Goal: Information Seeking & Learning: Learn about a topic

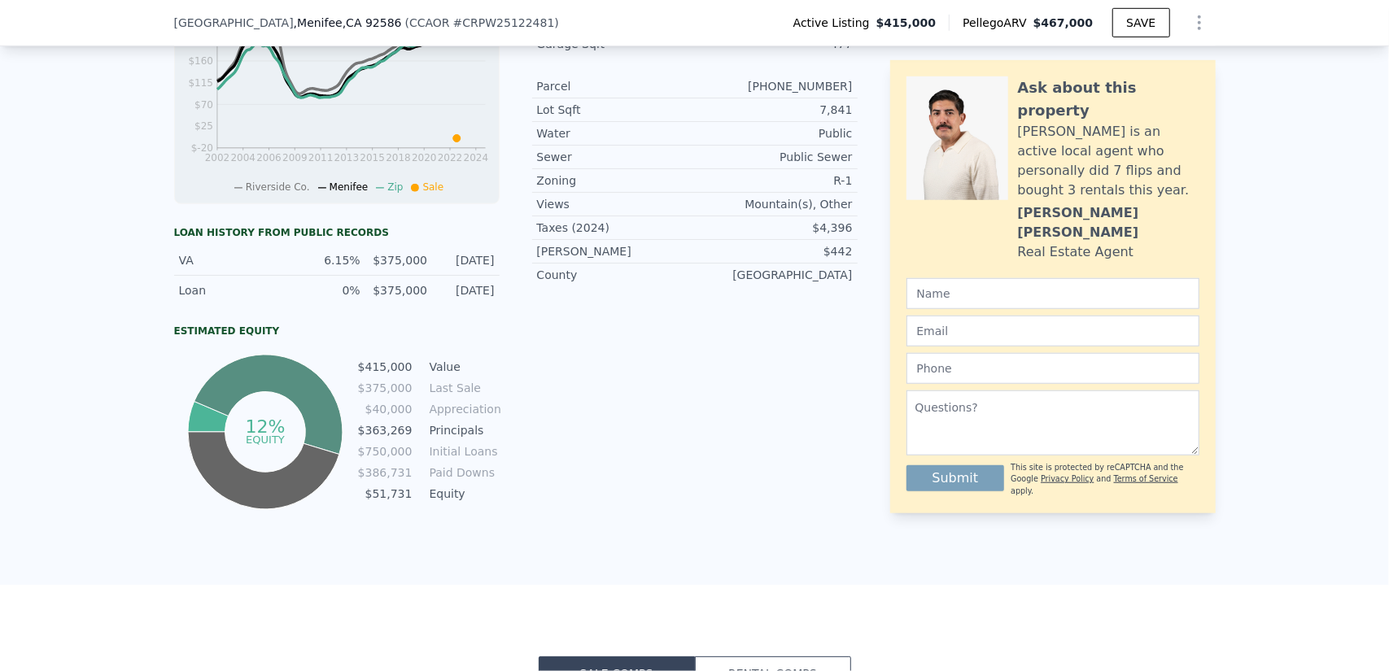
scroll to position [807, 0]
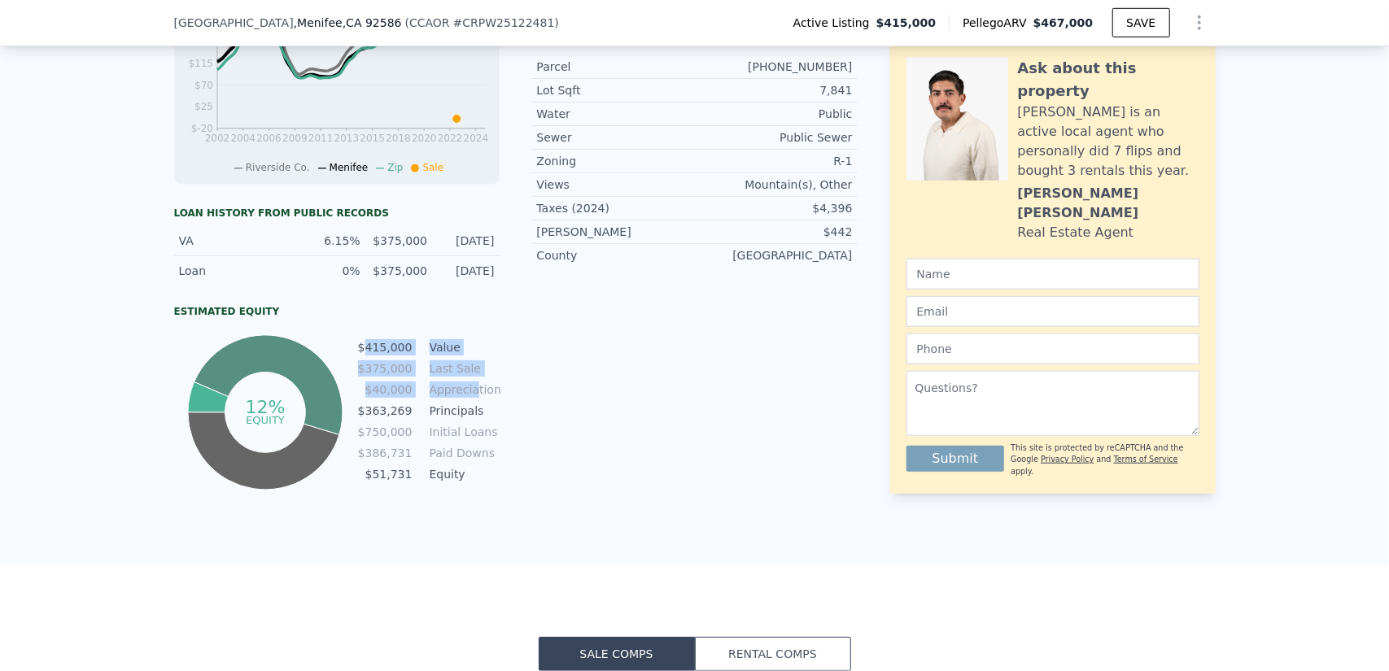
drag, startPoint x: 369, startPoint y: 355, endPoint x: 478, endPoint y: 387, distance: 113.8
click at [467, 387] on tbody "$415,000 Value $375,000 Last Sale $40,000 Appreciation $363,269 Principals $750…" at bounding box center [428, 413] width 142 height 148
click at [500, 382] on div "LISTING & SALE HISTORY Price Decrease $ 415,000 [DATE] Price Decrease $ 435,000…" at bounding box center [516, 74] width 684 height 839
drag, startPoint x: 374, startPoint y: 356, endPoint x: 499, endPoint y: 389, distance: 129.7
click at [479, 409] on tbody "$415,000 Value $375,000 Last Sale $40,000 Appreciation $363,269 Principals $750…" at bounding box center [428, 413] width 142 height 148
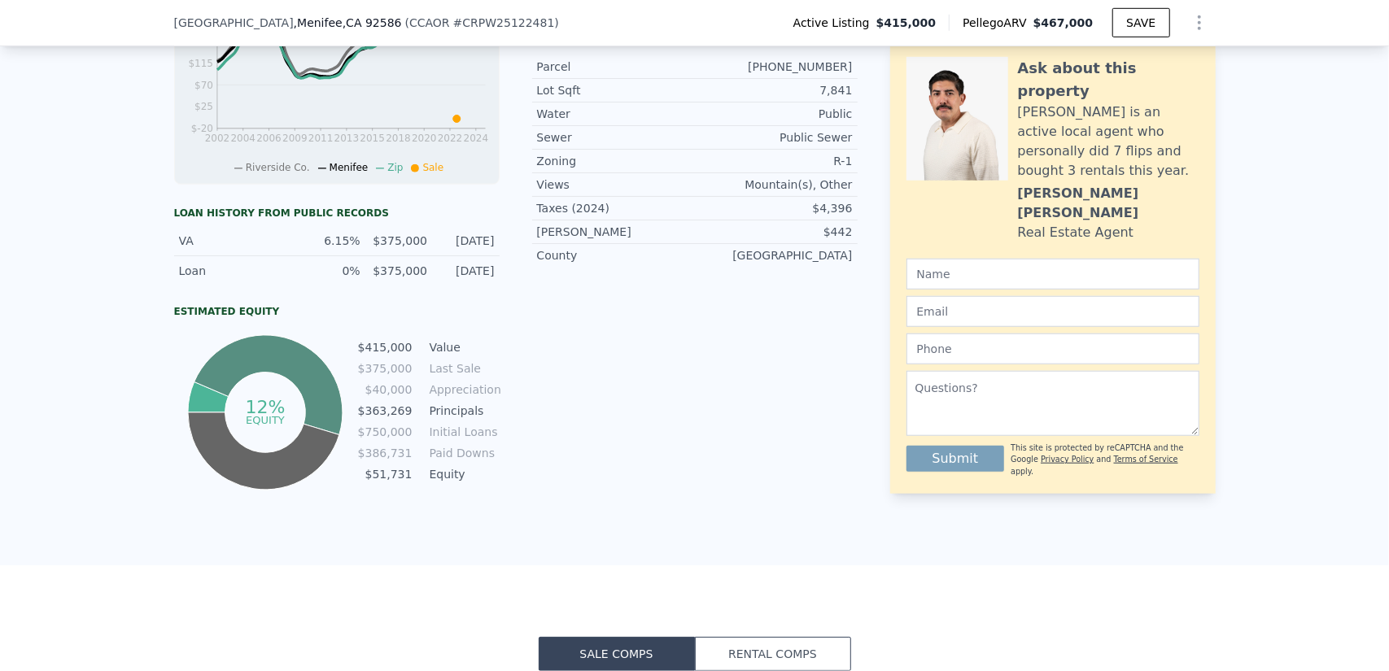
click at [515, 384] on div "LISTING & SALE HISTORY Price Decrease $ 415,000 [DATE] Price Decrease $ 435,000…" at bounding box center [516, 74] width 684 height 839
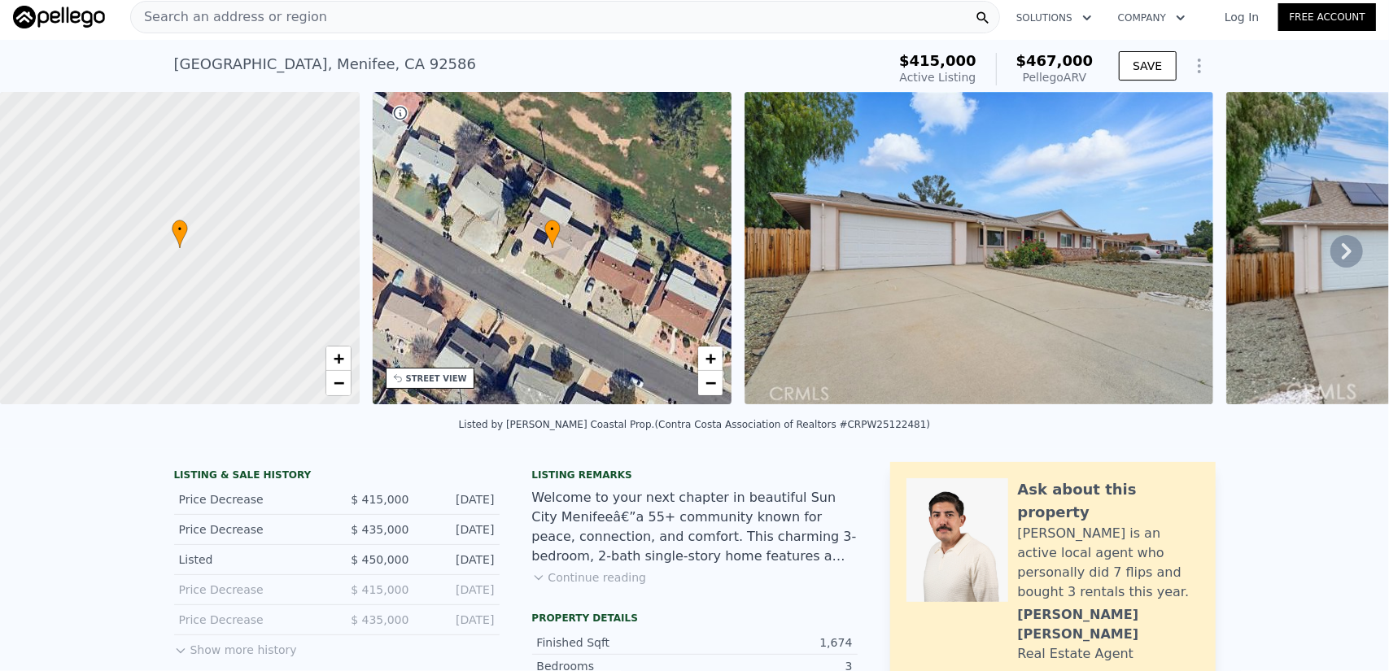
scroll to position [0, 0]
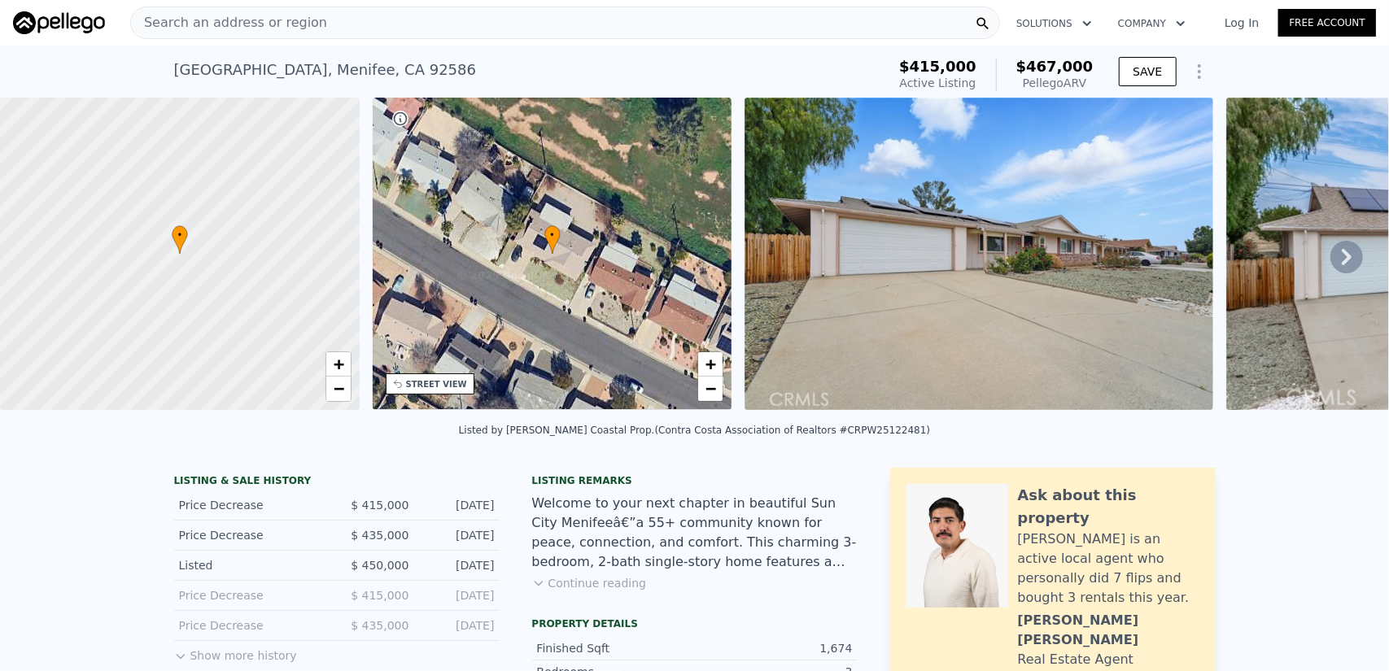
drag, startPoint x: 949, startPoint y: 66, endPoint x: 1087, endPoint y: 76, distance: 138.7
click at [1087, 76] on div "$415,000 Active Listing $467,000 Pellego ARV" at bounding box center [996, 75] width 194 height 33
click at [817, 66] on div "[STREET_ADDRESS] Active at $415k (~ARV $467k )" at bounding box center [527, 75] width 706 height 46
click at [1331, 251] on icon at bounding box center [1347, 257] width 33 height 33
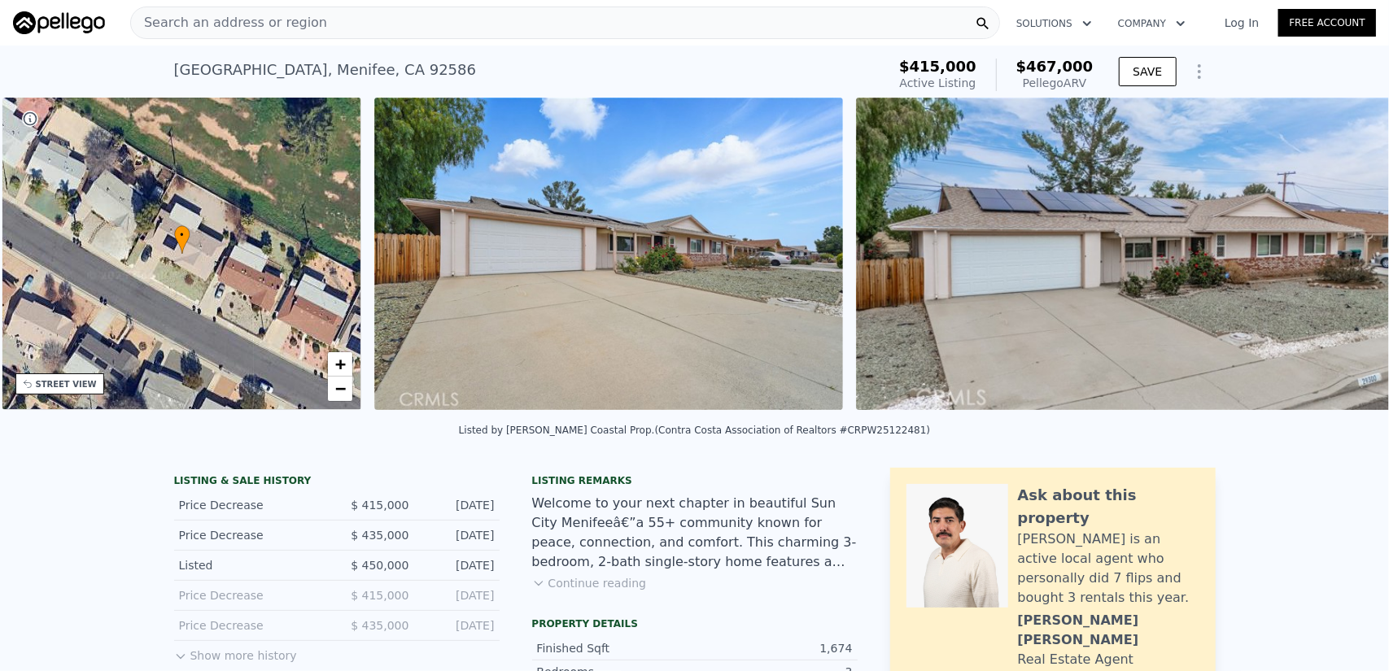
scroll to position [0, 378]
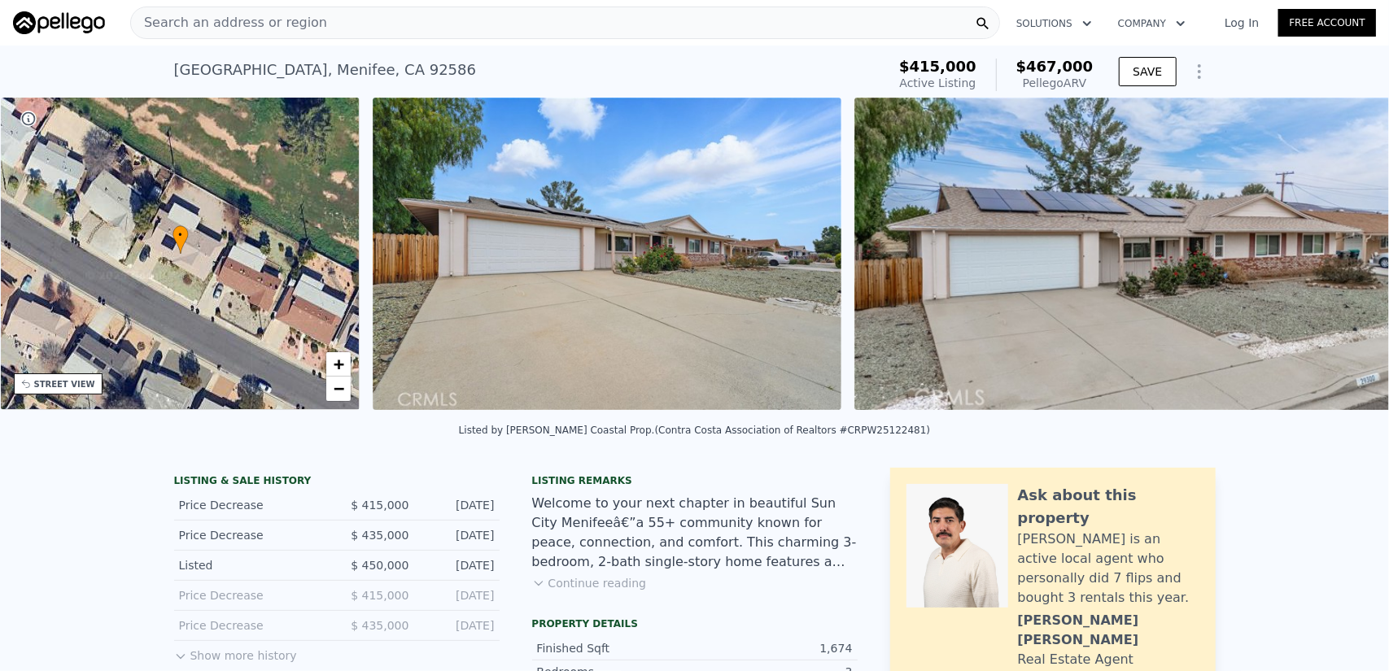
click at [1334, 252] on img at bounding box center [1132, 254] width 556 height 313
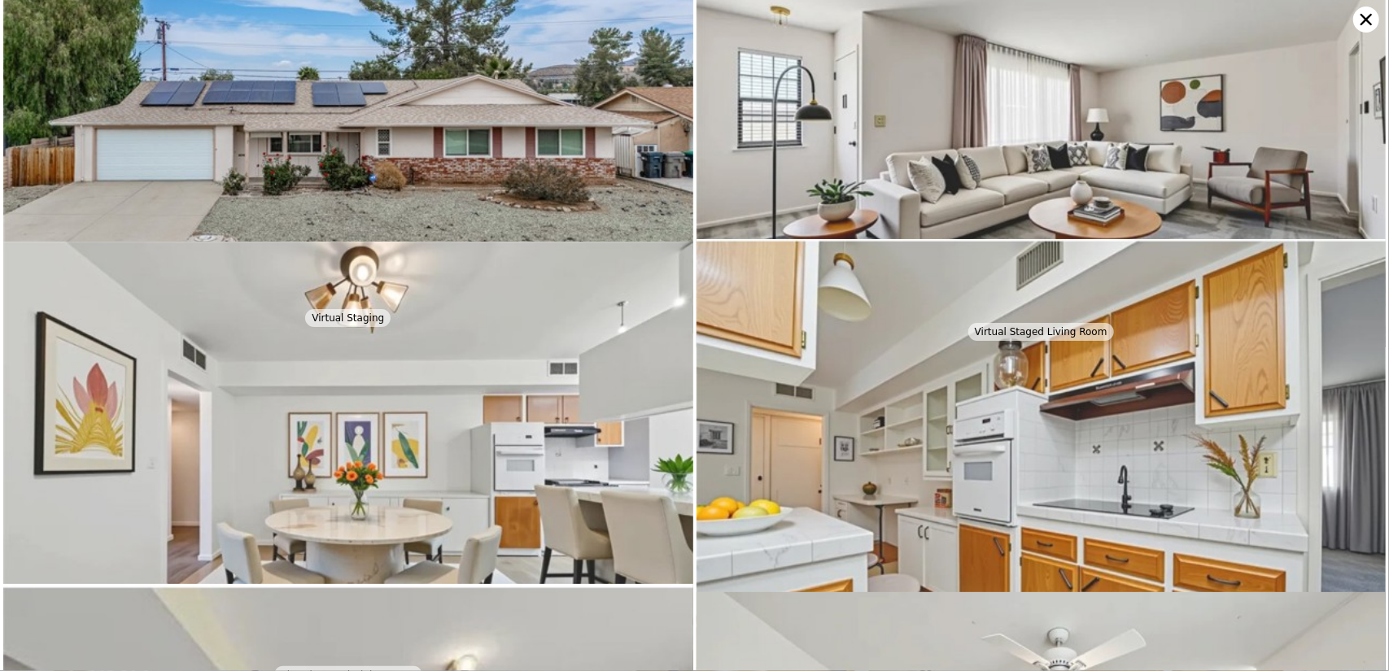
scroll to position [351, 0]
